Goal: Task Accomplishment & Management: Complete application form

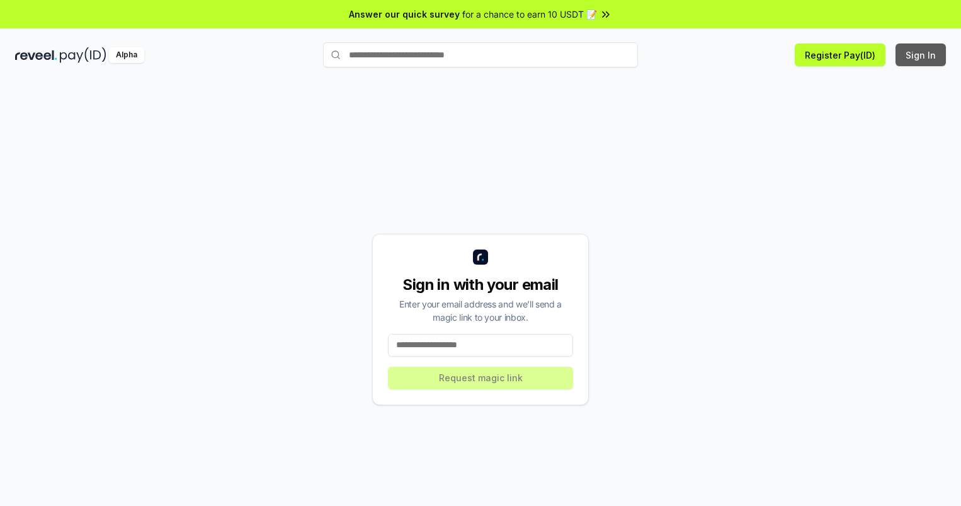
click at [922, 55] on button "Sign In" at bounding box center [921, 54] width 50 height 23
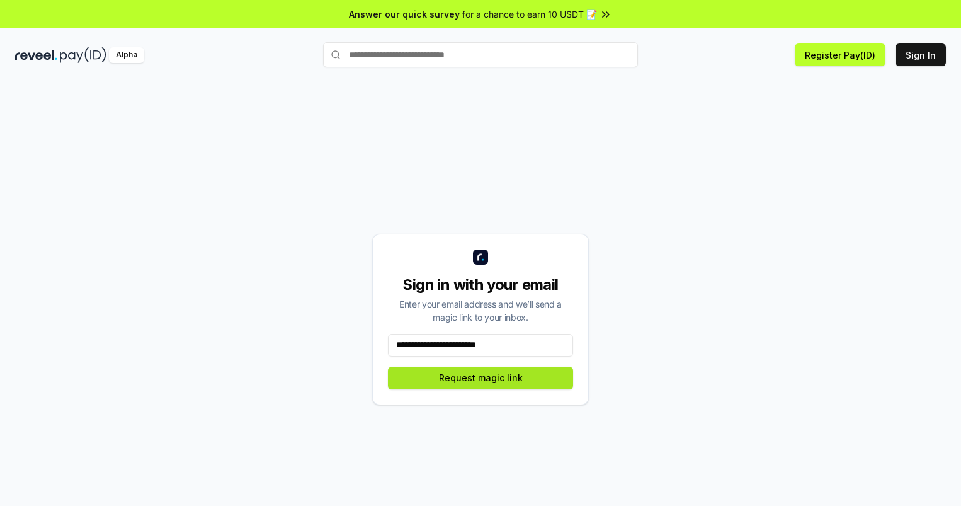
type input "**********"
click at [481, 377] on button "Request magic link" at bounding box center [480, 378] width 185 height 23
